Goal: Find specific page/section: Find specific page/section

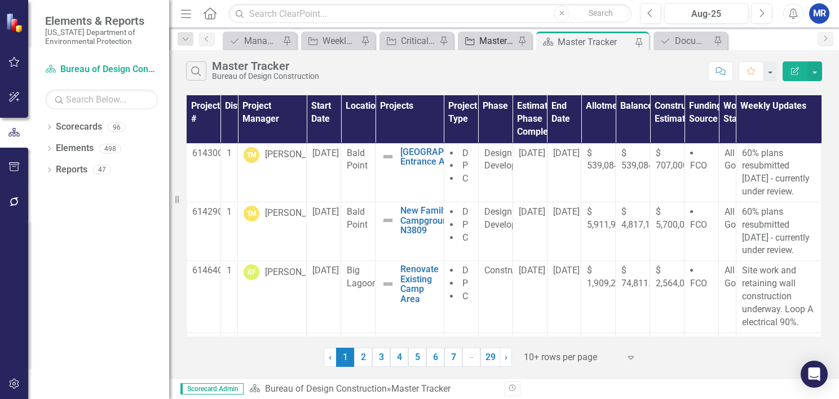
click at [488, 44] on div "Master Tracker (External)" at bounding box center [497, 41] width 36 height 14
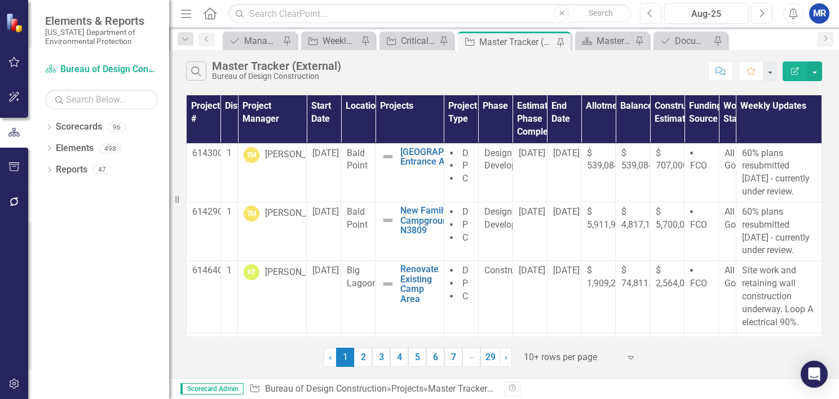
click at [45, 126] on div "Dropdown Scorecards 96 Dropdown [US_STATE] Department of Environmental Protecti…" at bounding box center [98, 258] width 141 height 281
click at [48, 126] on icon "Dropdown" at bounding box center [49, 128] width 8 height 6
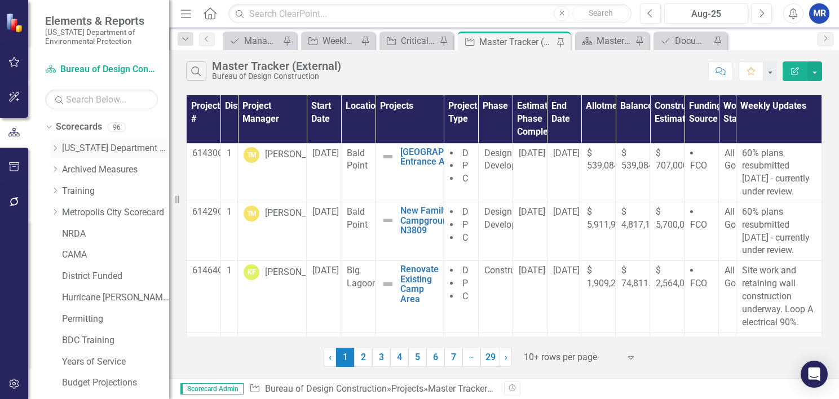
click at [55, 149] on icon at bounding box center [55, 148] width 3 height 6
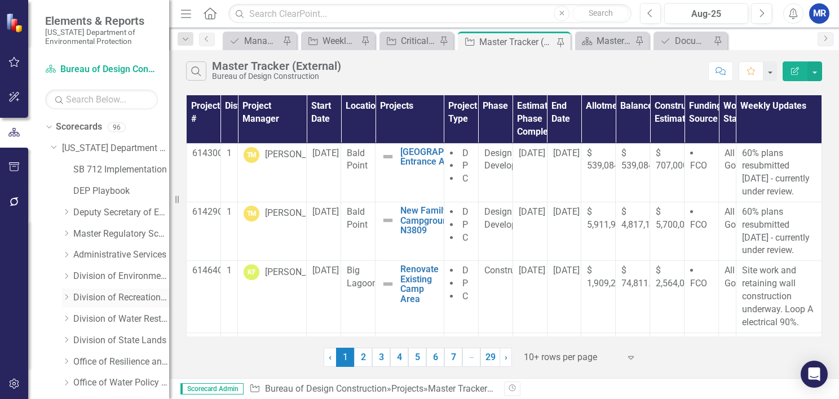
scroll to position [56, 0]
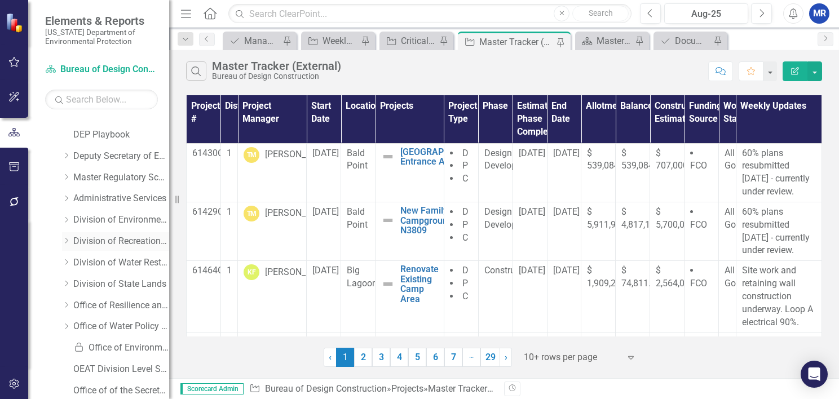
click at [67, 239] on icon "Dropdown" at bounding box center [66, 240] width 8 height 7
click at [67, 239] on icon "Dropdown" at bounding box center [65, 239] width 7 height 8
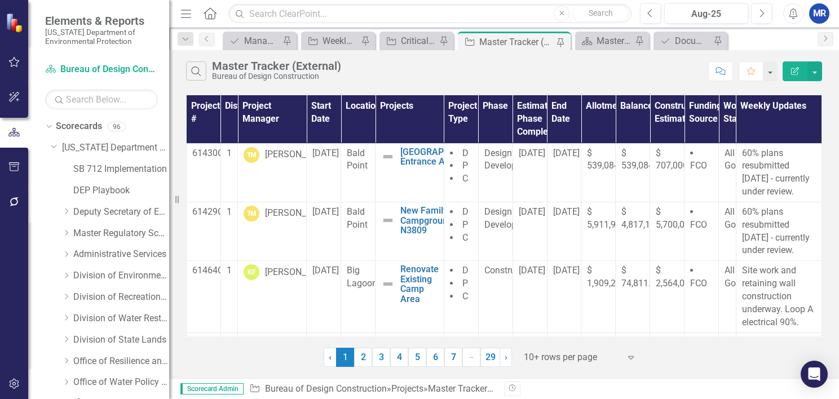
scroll to position [0, 0]
click at [54, 146] on icon "Dropdown" at bounding box center [54, 146] width 7 height 8
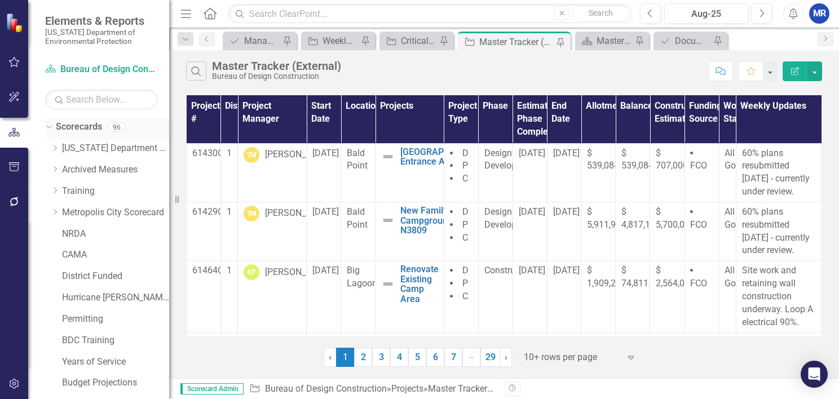
click at [52, 127] on div "Dropdown" at bounding box center [49, 129] width 8 height 6
